Goal: Task Accomplishment & Management: Manage account settings

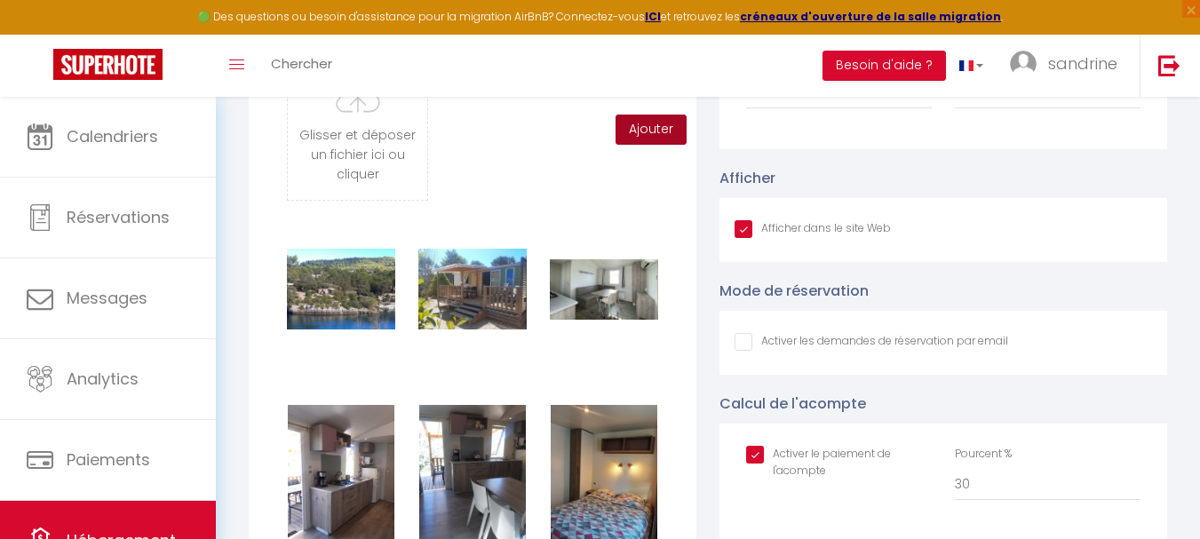
scroll to position [355, 0]
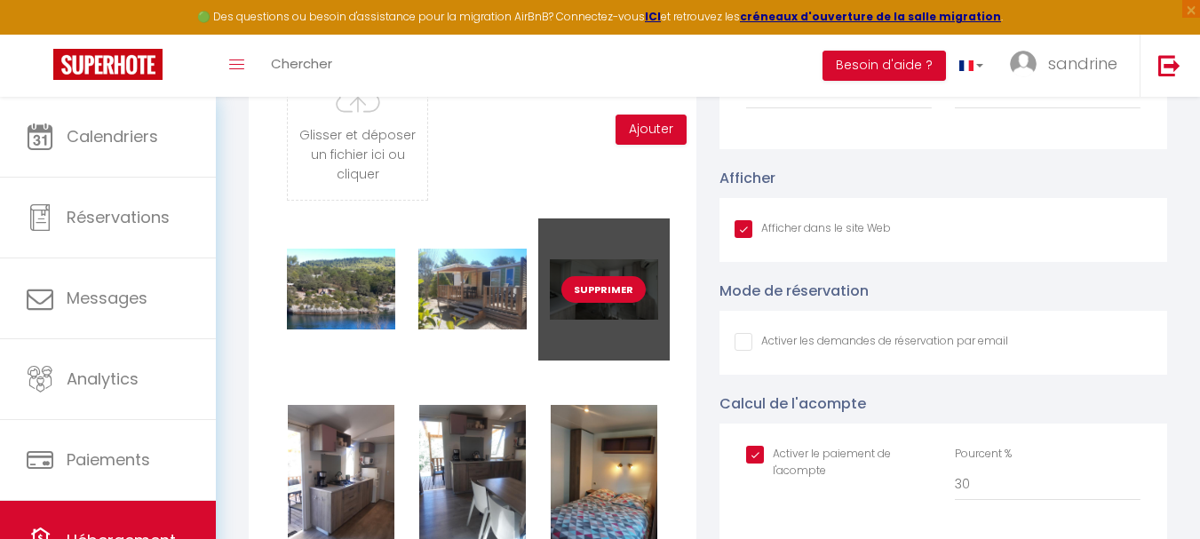
click at [611, 299] on button "Supprimer" at bounding box center [603, 289] width 84 height 27
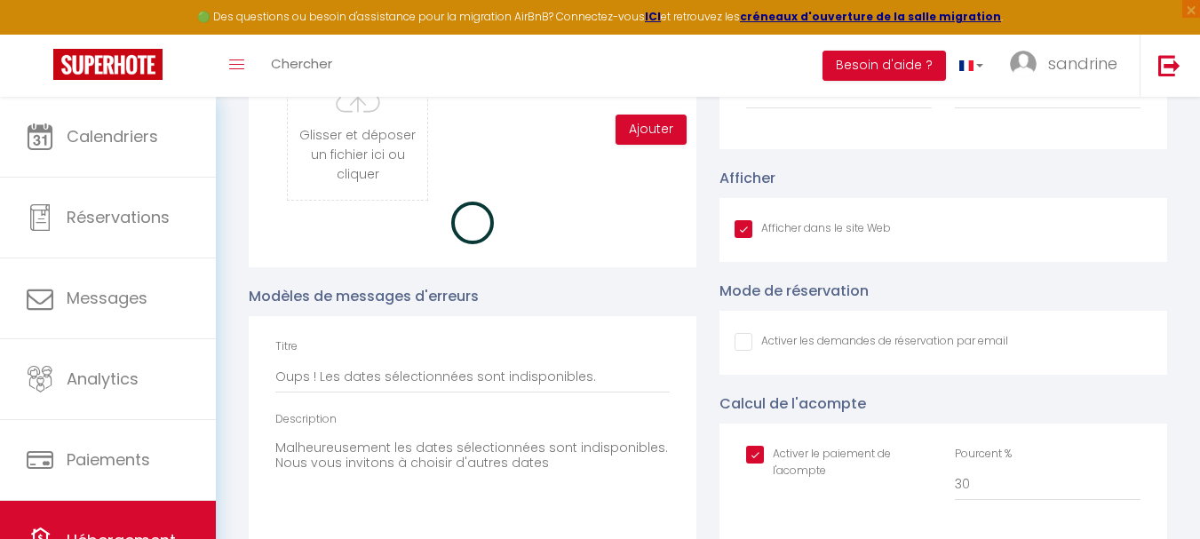
checkbox input "true"
checkbox input "false"
checkbox input "true"
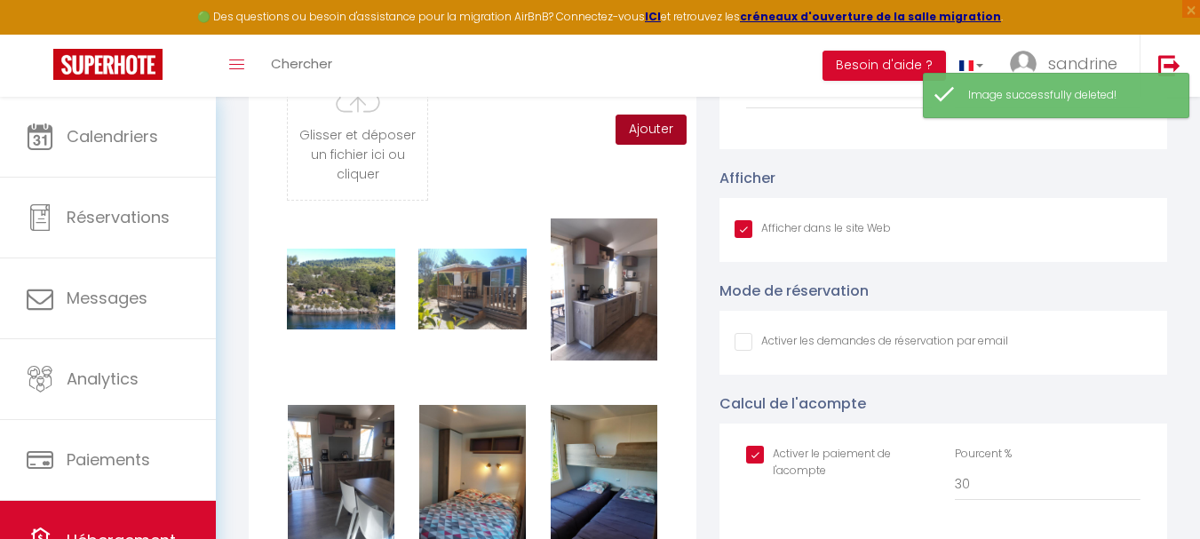
click at [651, 141] on button "Ajouter" at bounding box center [650, 130] width 71 height 30
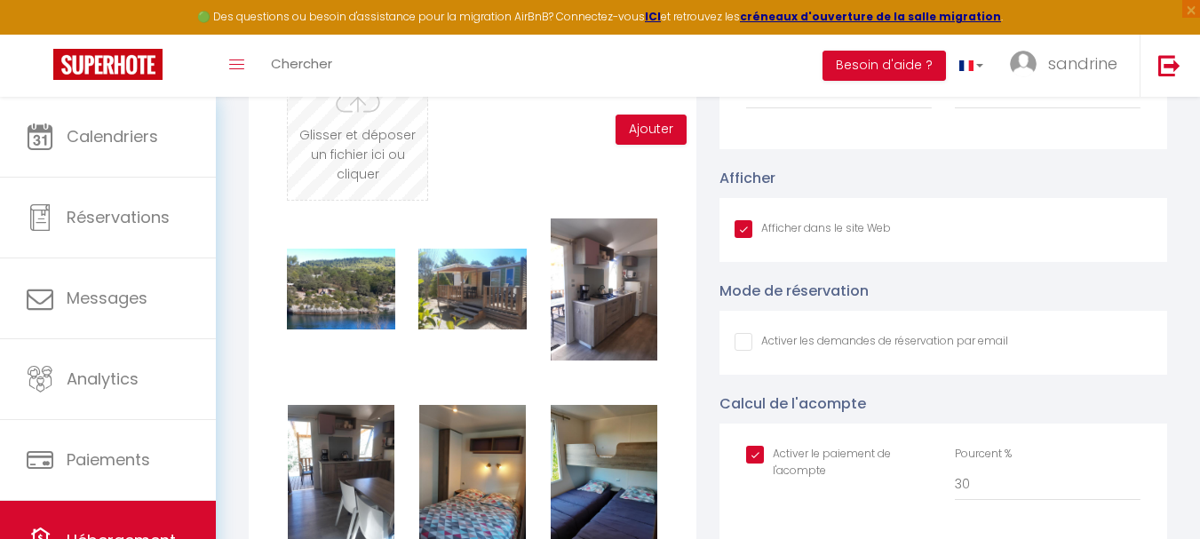
click at [337, 173] on input "file" at bounding box center [357, 130] width 139 height 140
click at [356, 150] on input "file" at bounding box center [357, 130] width 139 height 140
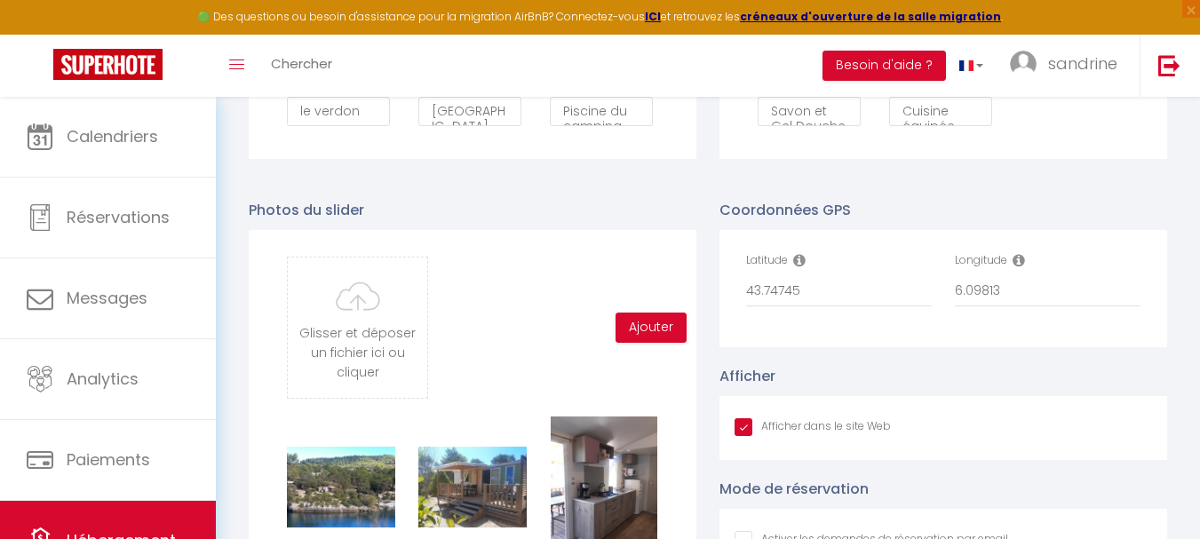
scroll to position [1155, 0]
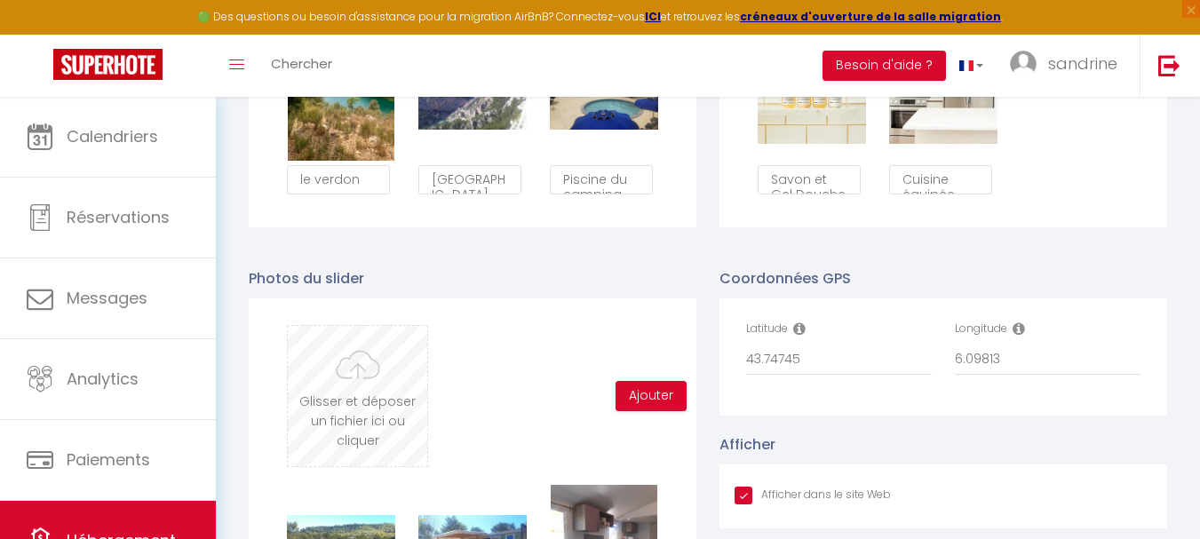
click at [383, 433] on input "file" at bounding box center [357, 396] width 139 height 140
type input "C:\fakepath\Screenshot_20250703-145656_Chrome (1).jpg"
checkbox input "true"
checkbox input "false"
checkbox input "true"
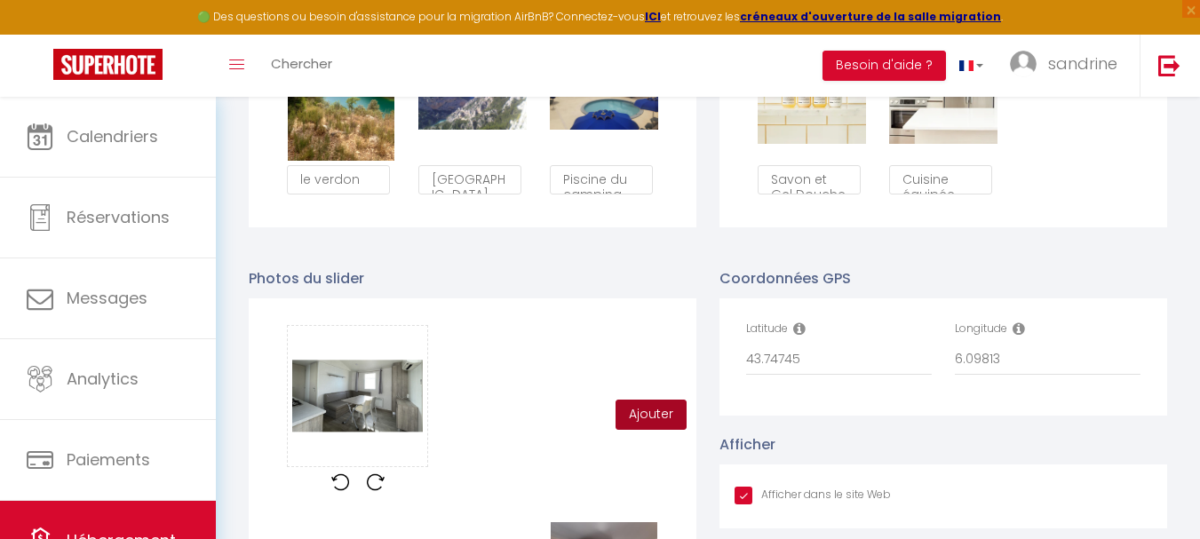
click at [637, 423] on button "Ajouter" at bounding box center [650, 415] width 71 height 30
checkbox input "true"
checkbox input "false"
checkbox input "true"
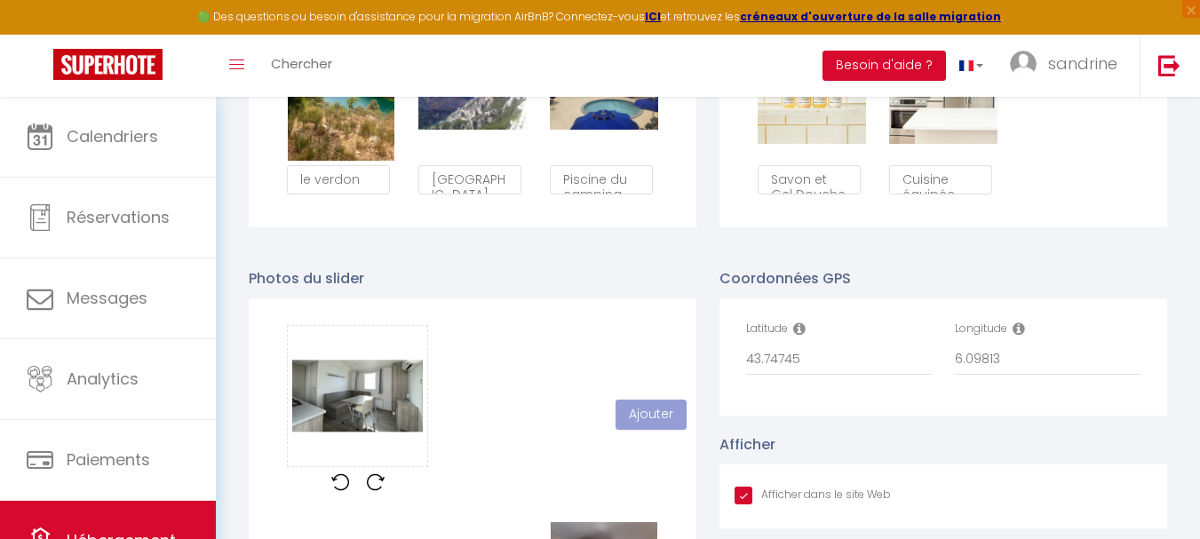
checkbox input "false"
checkbox input "true"
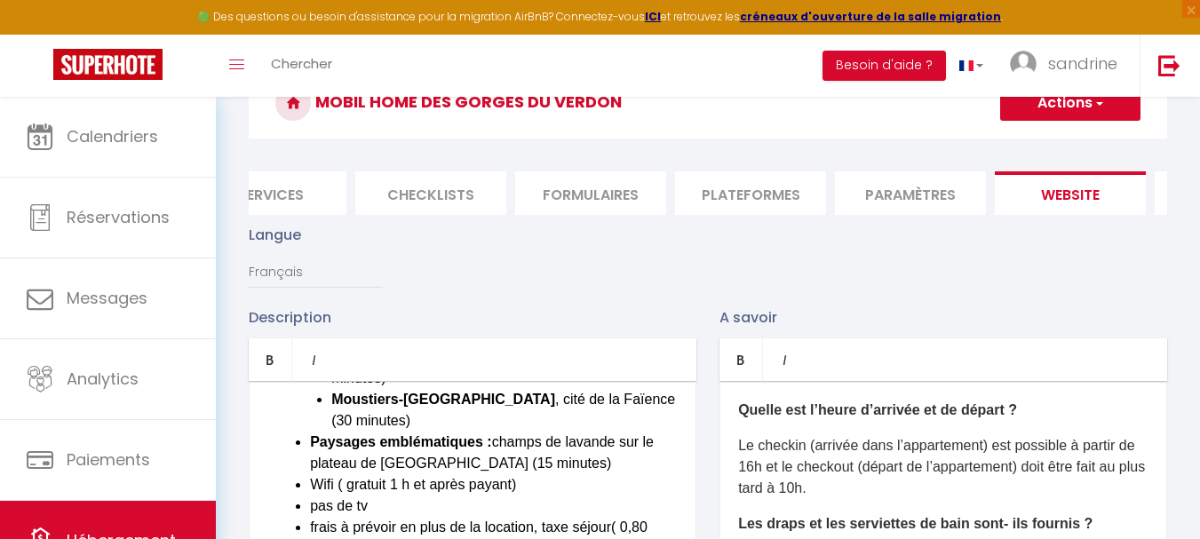
scroll to position [0, 0]
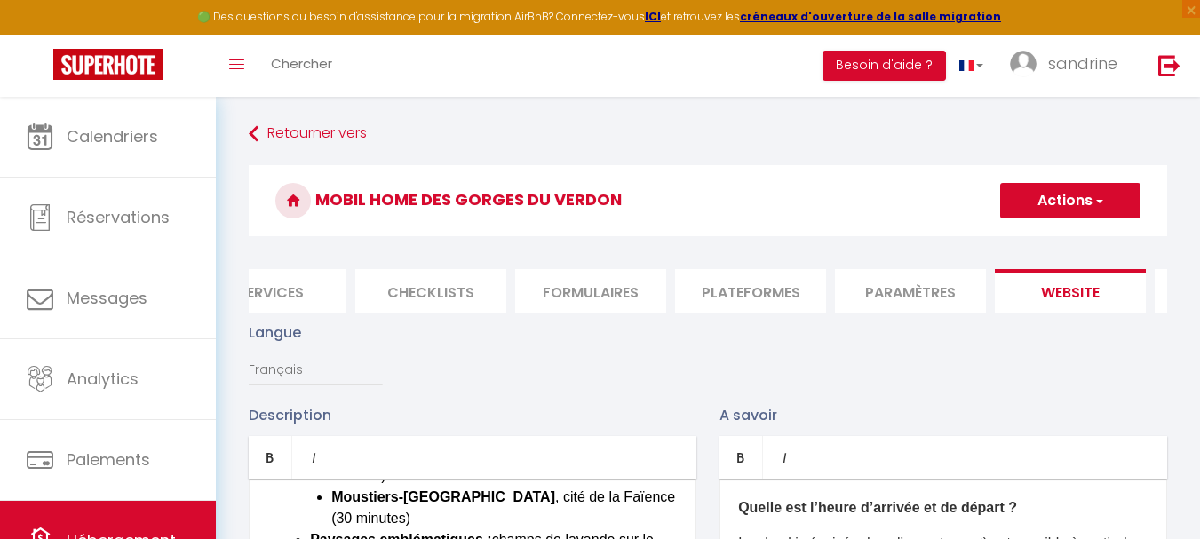
click at [1075, 206] on button "Actions" at bounding box center [1070, 201] width 140 height 36
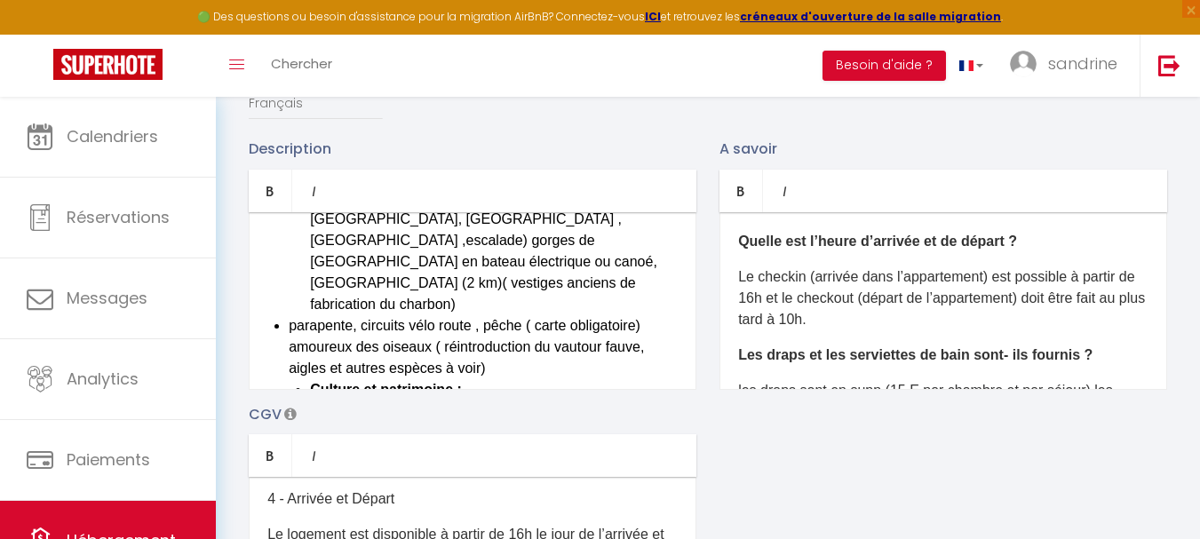
scroll to position [1066, 0]
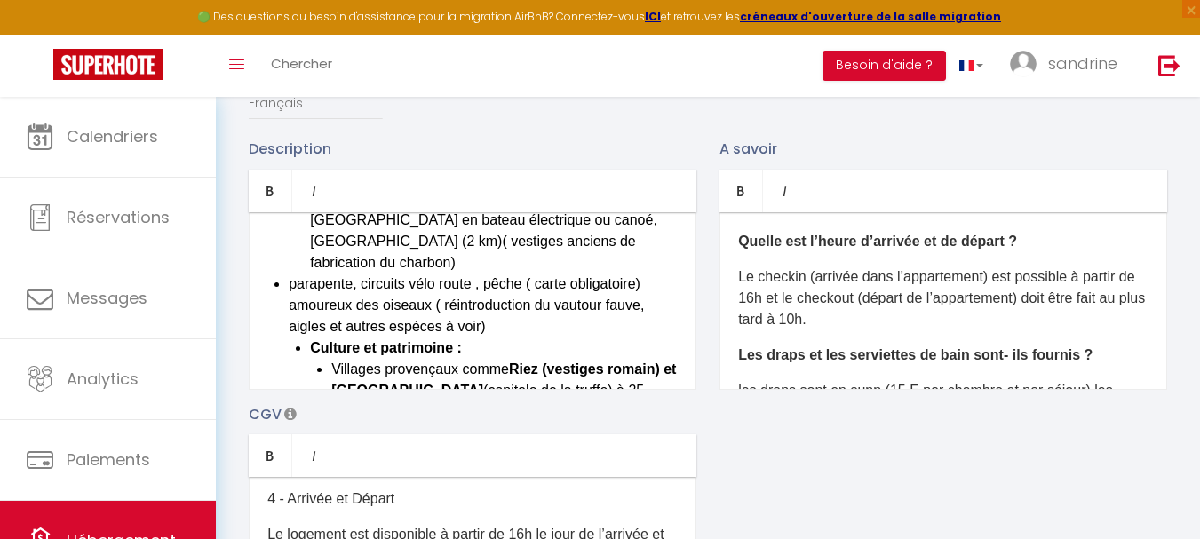
click at [488, 278] on li "parapente, circuits vélo route , pêche ( carte obligatoire) amoureux des oiseau…" at bounding box center [483, 466] width 389 height 384
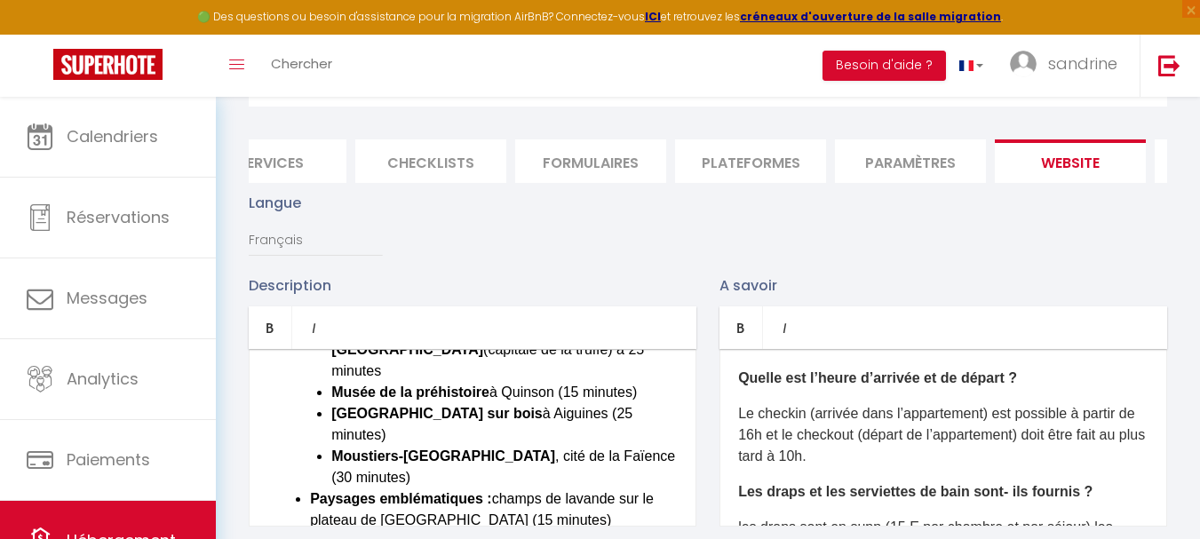
scroll to position [0, 0]
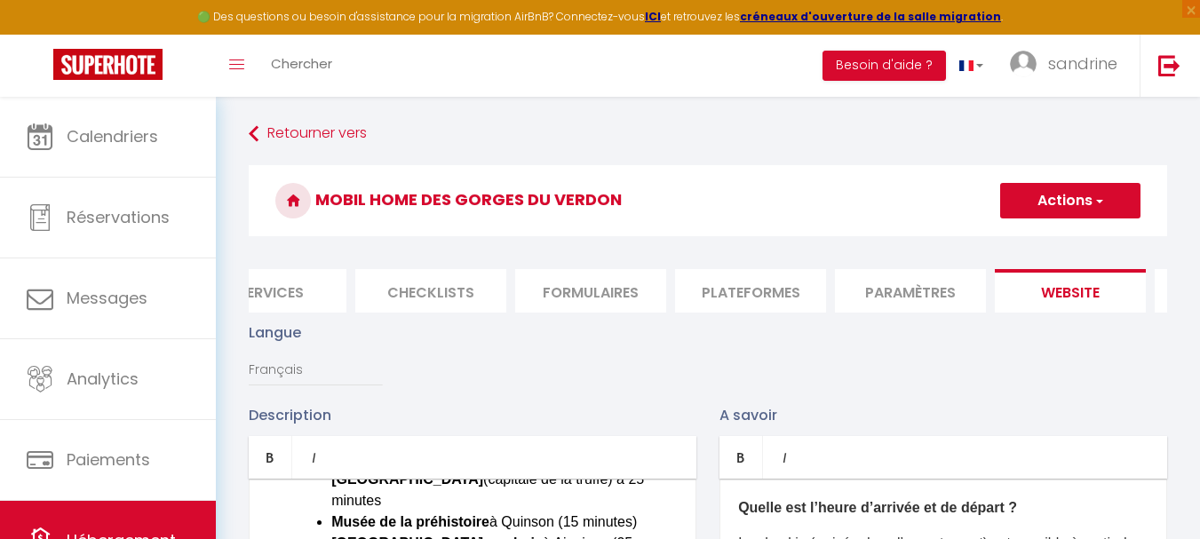
click at [1046, 209] on button "Actions" at bounding box center [1070, 201] width 140 height 36
click at [1039, 239] on input "Enregistrer" at bounding box center [1050, 240] width 66 height 18
checkbox input "true"
checkbox input "false"
checkbox input "true"
